Goal: Check status: Check status

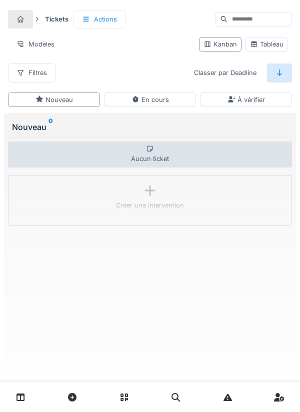
click at [27, 399] on link at bounding box center [21, 398] width 26 height 24
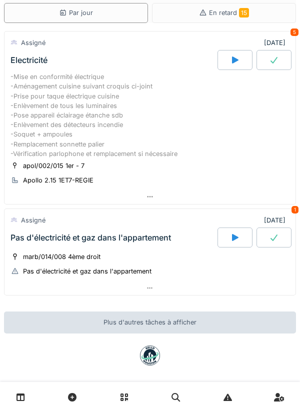
scroll to position [51, 0]
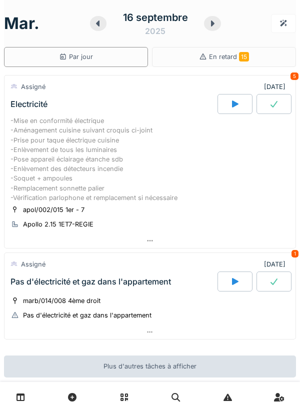
click at [218, 23] on div at bounding box center [212, 23] width 17 height 15
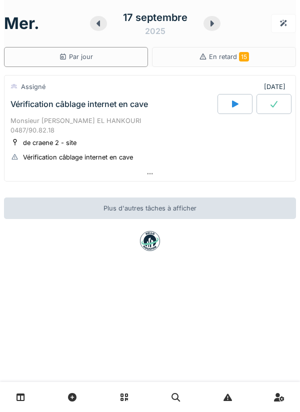
click at [209, 25] on icon at bounding box center [212, 24] width 10 height 8
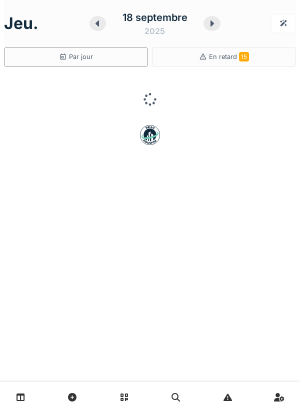
click at [100, 25] on icon at bounding box center [98, 24] width 10 height 8
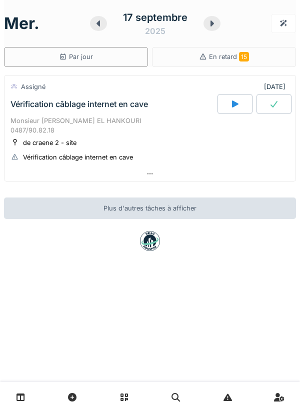
click at [208, 24] on icon at bounding box center [212, 24] width 10 height 8
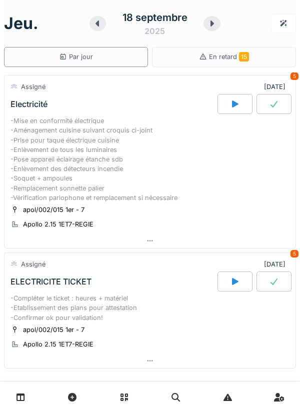
click at [101, 22] on icon at bounding box center [98, 24] width 10 height 8
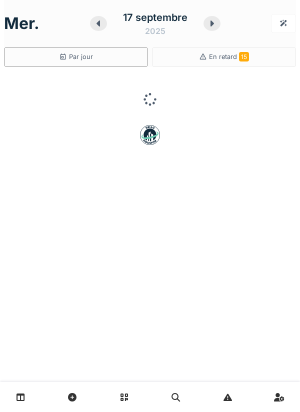
click at [100, 23] on icon at bounding box center [99, 24] width 4 height 6
